Goal: Task Accomplishment & Management: Use online tool/utility

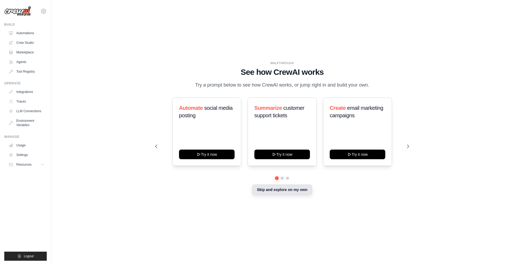
click at [290, 189] on button "Skip and explore on my own" at bounding box center [282, 190] width 60 height 10
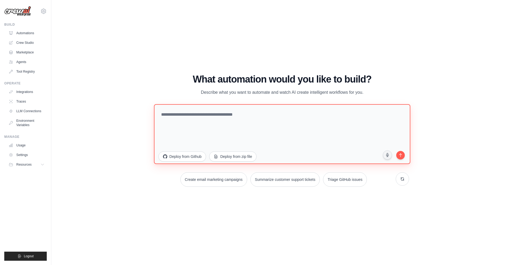
click at [218, 116] on textarea at bounding box center [282, 134] width 256 height 60
click at [28, 33] on link "Automations" at bounding box center [27, 33] width 40 height 9
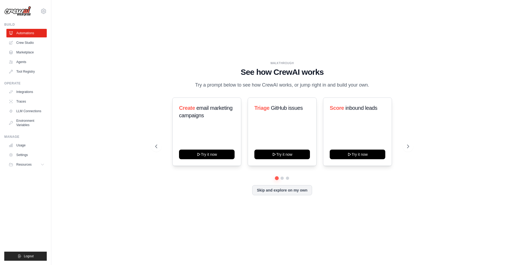
click at [132, 33] on div "WALKTHROUGH See how [PERSON_NAME] works Try a prompt below to see how [PERSON_N…" at bounding box center [282, 132] width 444 height 254
click at [312, 189] on div "Skip and explore on my own" at bounding box center [282, 190] width 254 height 10
click at [298, 191] on button "Skip and explore on my own" at bounding box center [282, 190] width 60 height 10
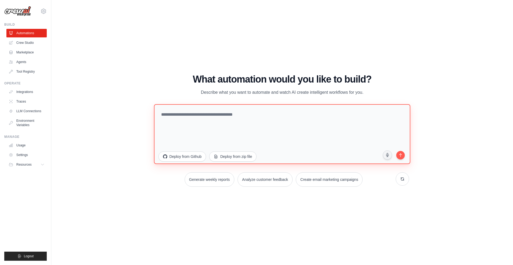
click at [212, 109] on textarea at bounding box center [282, 134] width 256 height 60
type textarea "**********"
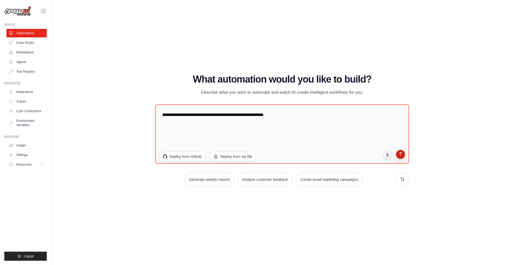
click at [399, 155] on icon "submit" at bounding box center [400, 154] width 5 height 5
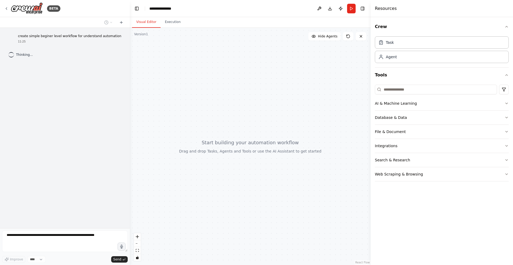
click at [101, 37] on p "create simple beginer level workflow for understand automation" at bounding box center [69, 36] width 103 height 4
click at [102, 37] on p "create simple beginer level workflow for understand automation" at bounding box center [69, 36] width 103 height 4
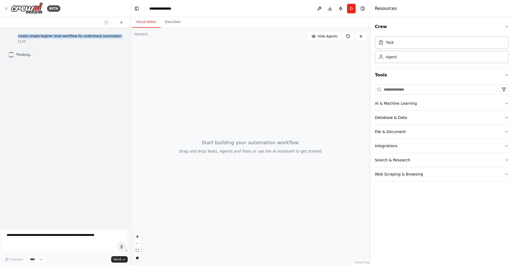
click at [102, 37] on p "create simple beginer level workflow for understand automation" at bounding box center [69, 36] width 103 height 4
